Goal: Task Accomplishment & Management: Manage account settings

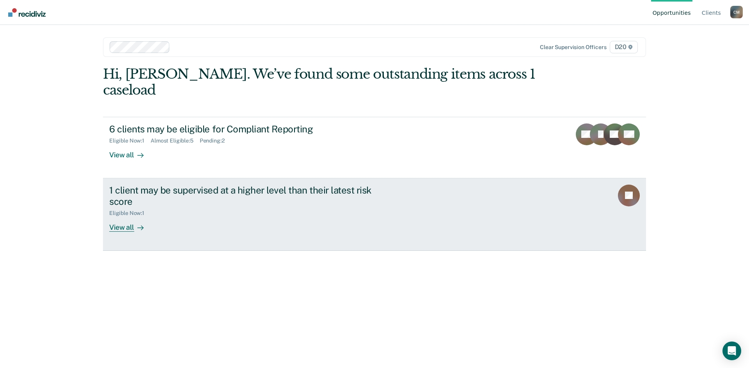
click at [125, 217] on div "View all" at bounding box center [131, 224] width 44 height 15
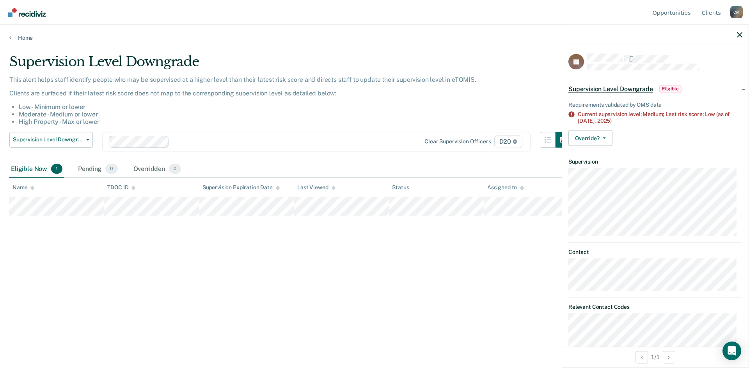
click at [666, 87] on span "Eligible" at bounding box center [670, 89] width 22 height 8
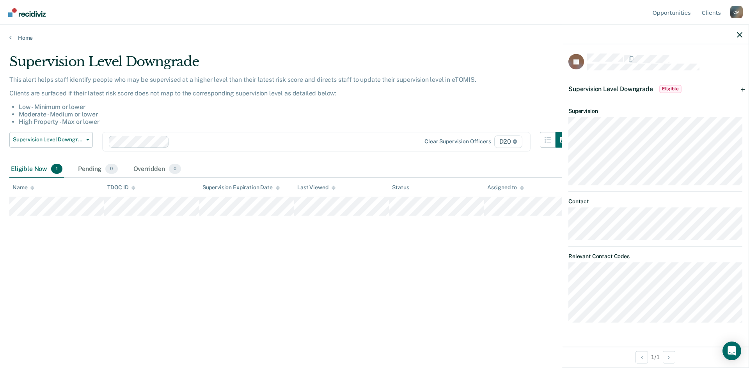
click at [665, 86] on span "Eligible" at bounding box center [670, 89] width 22 height 8
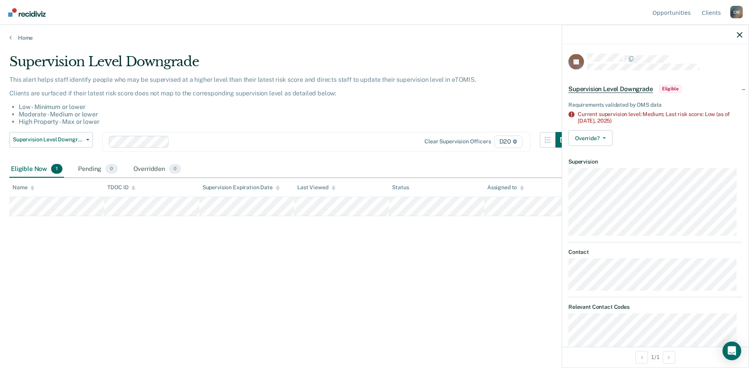
click at [665, 86] on span "Eligible" at bounding box center [670, 89] width 22 height 8
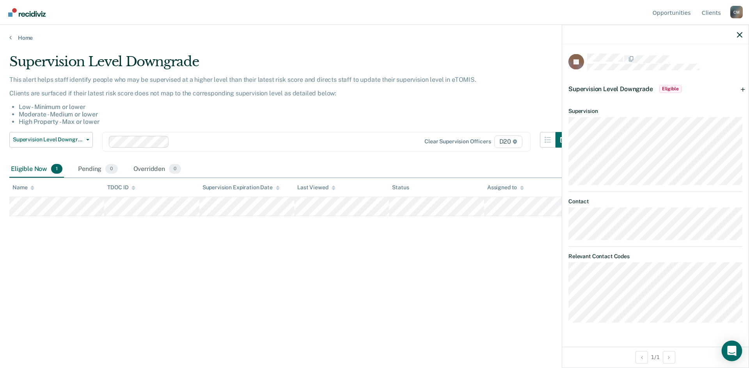
click at [736, 351] on div "Open Intercom Messenger" at bounding box center [731, 351] width 21 height 21
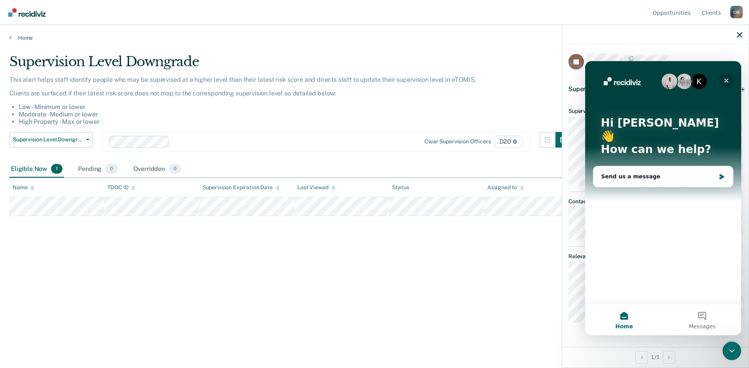
click at [728, 78] on icon "Close" at bounding box center [726, 81] width 6 height 6
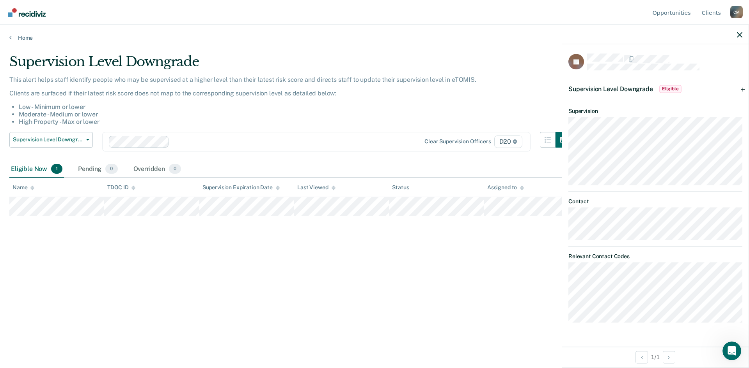
click at [739, 38] on div at bounding box center [655, 34] width 186 height 19
click at [739, 33] on icon "button" at bounding box center [738, 34] width 5 height 5
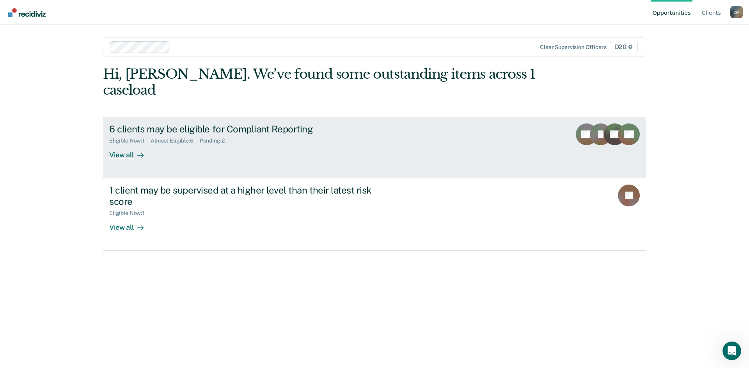
click at [143, 138] on div "Eligible Now : 1" at bounding box center [129, 141] width 41 height 7
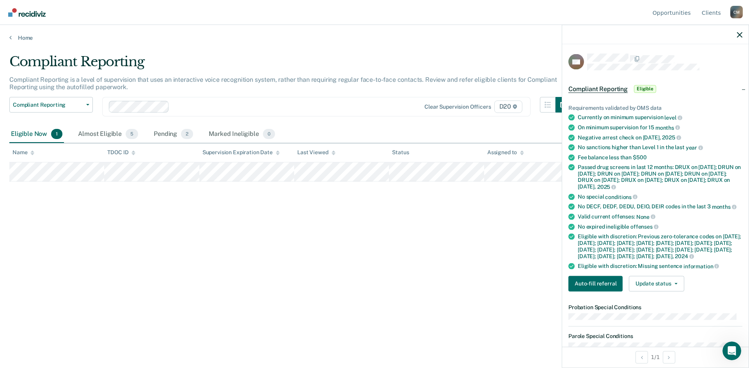
click at [648, 87] on span "Eligible" at bounding box center [645, 89] width 22 height 8
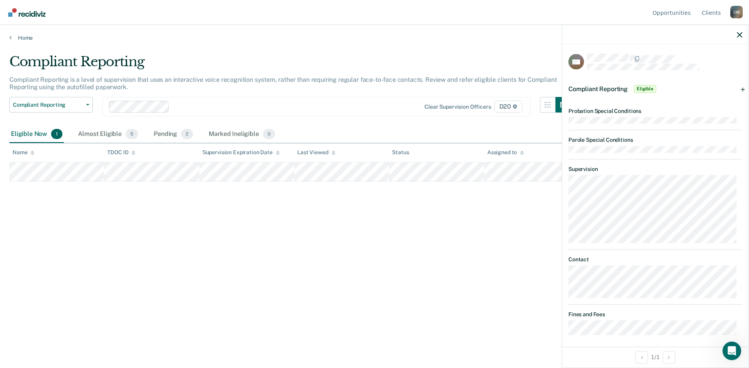
click at [742, 35] on div at bounding box center [655, 34] width 186 height 19
click at [738, 32] on icon "button" at bounding box center [738, 34] width 5 height 5
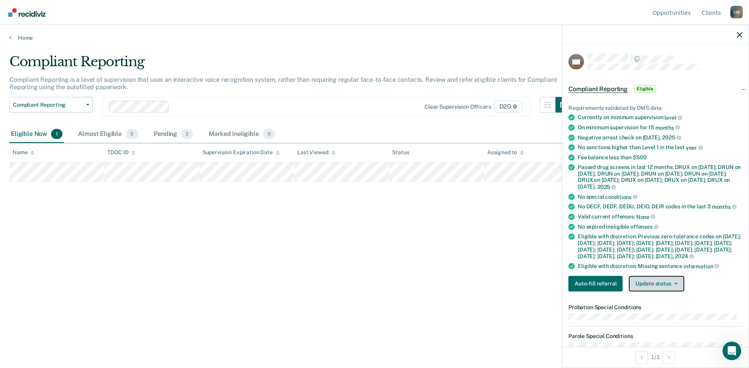
click at [670, 292] on button "Update status" at bounding box center [655, 284] width 55 height 16
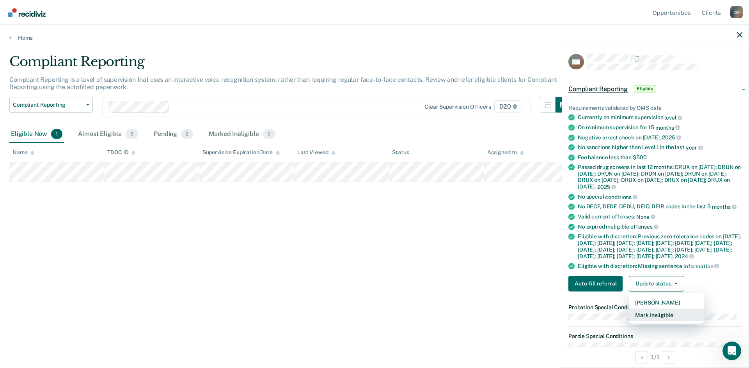
click at [653, 321] on button "Mark Ineligible" at bounding box center [665, 315] width 75 height 12
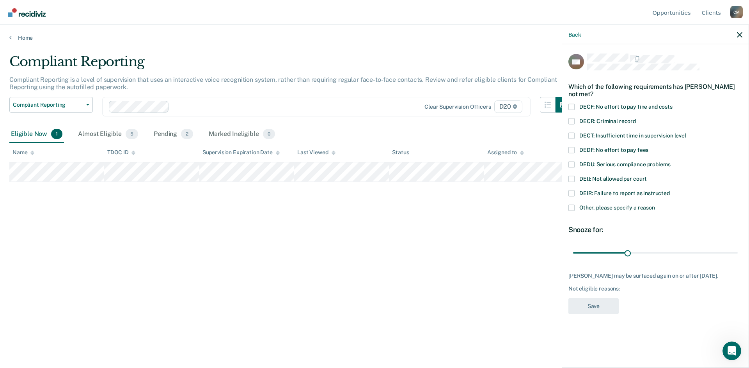
click at [570, 178] on span at bounding box center [571, 179] width 6 height 6
click at [646, 176] on input "DEIJ: Not allowed per court" at bounding box center [646, 176] width 0 height 0
click at [593, 308] on button "Save" at bounding box center [593, 306] width 50 height 16
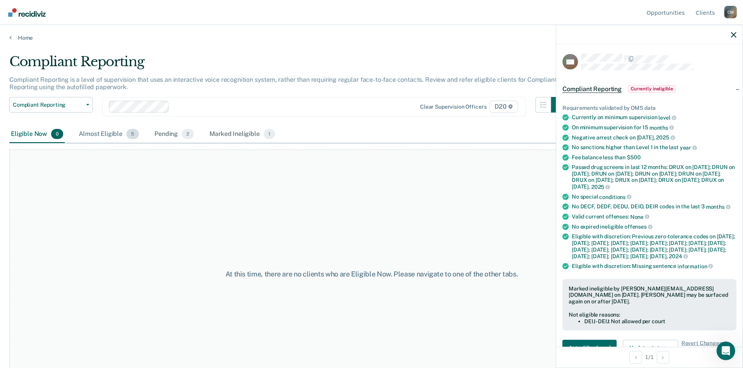
click at [111, 131] on div "Almost Eligible 5" at bounding box center [108, 134] width 63 height 17
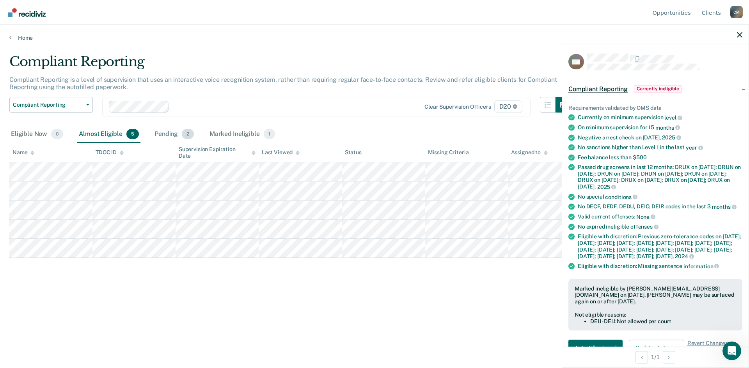
click at [166, 133] on div "Pending 2" at bounding box center [174, 134] width 42 height 17
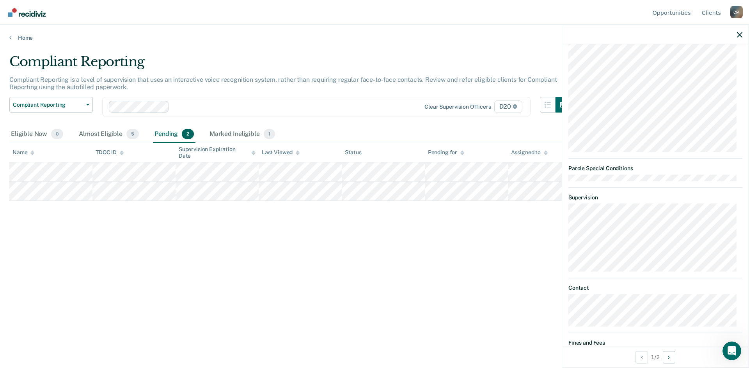
scroll to position [390, 0]
